Goal: Transaction & Acquisition: Purchase product/service

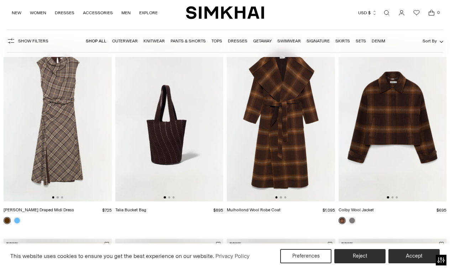
scroll to position [71, 0]
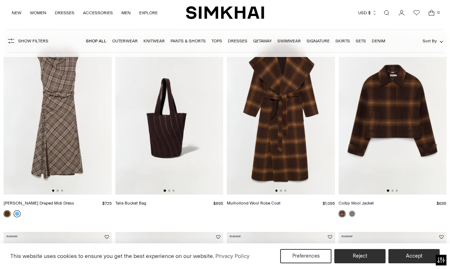
click at [17, 212] on link at bounding box center [17, 213] width 7 height 7
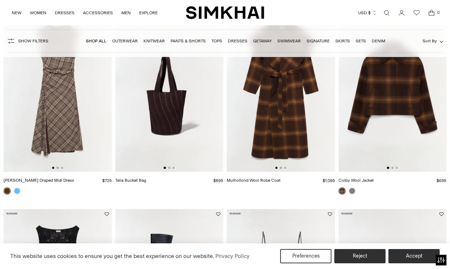
scroll to position [94, 0]
click at [158, 126] on img at bounding box center [169, 90] width 108 height 162
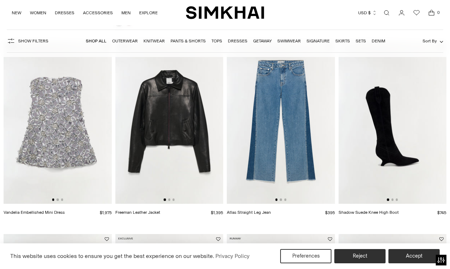
scroll to position [462, 0]
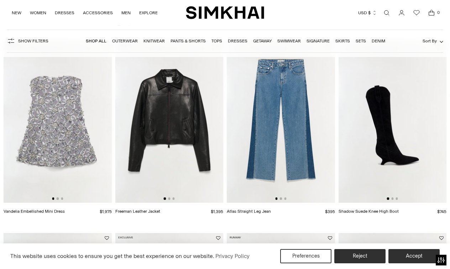
click at [296, 151] on img at bounding box center [281, 121] width 108 height 162
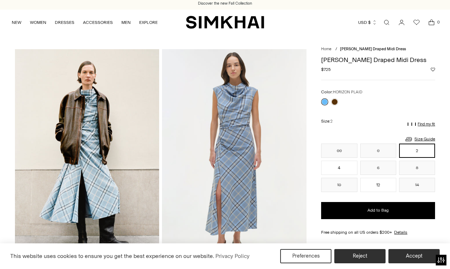
scroll to position [5, 0]
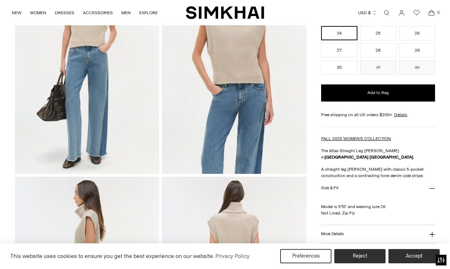
scroll to position [98, 0]
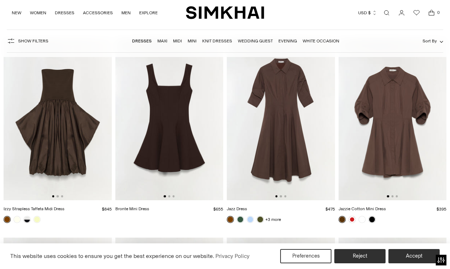
scroll to position [1857, 0]
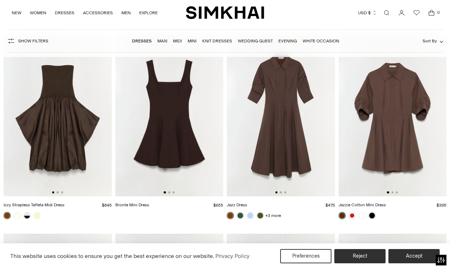
click at [391, 148] on img at bounding box center [393, 115] width 108 height 162
click at [351, 215] on link at bounding box center [352, 215] width 7 height 7
click at [373, 216] on link at bounding box center [372, 215] width 7 height 7
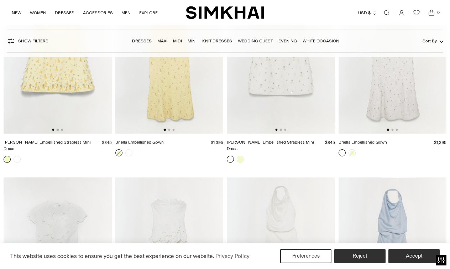
scroll to position [3530, 0]
